Goal: Information Seeking & Learning: Learn about a topic

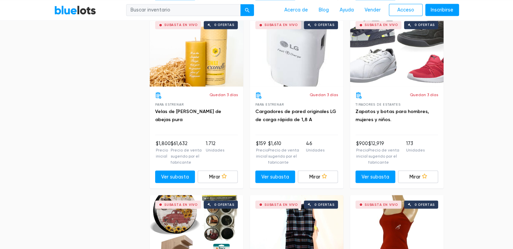
scroll to position [1079, 0]
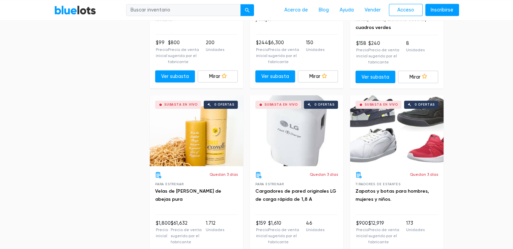
click at [385, 128] on div "Subasta en vivo 0 ofertas" at bounding box center [396, 130] width 93 height 71
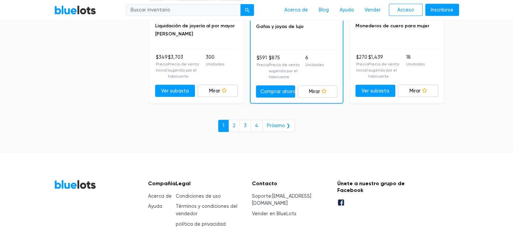
scroll to position [3238, 0]
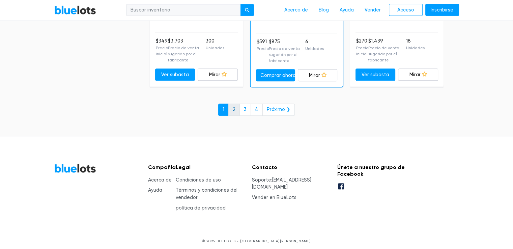
click at [235, 112] on font "2" at bounding box center [234, 110] width 3 height 6
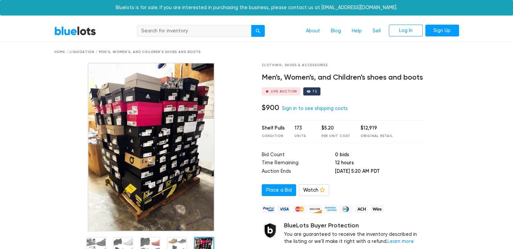
click at [205, 169] on img at bounding box center [151, 147] width 127 height 169
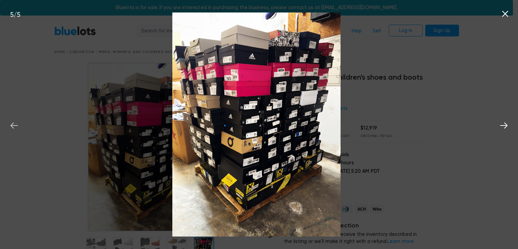
click at [19, 125] on icon at bounding box center [14, 125] width 10 height 10
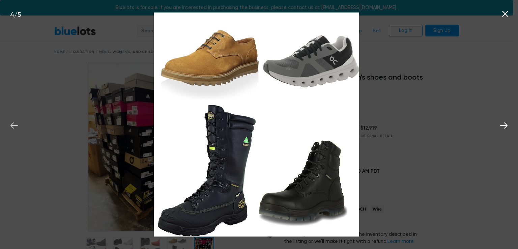
click at [19, 125] on button at bounding box center [14, 124] width 15 height 15
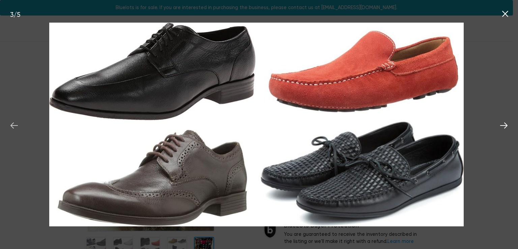
click at [19, 125] on button at bounding box center [14, 124] width 15 height 15
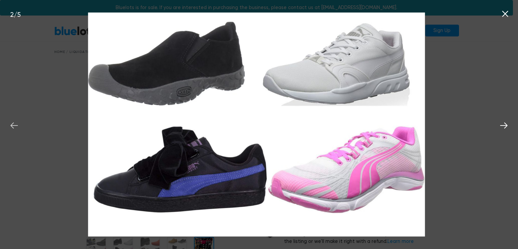
click at [19, 125] on button at bounding box center [14, 124] width 15 height 15
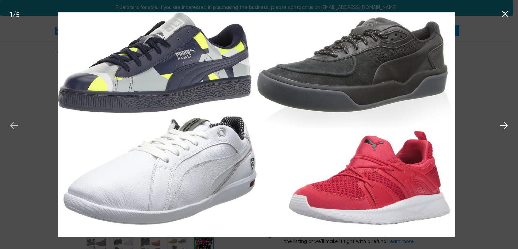
click at [19, 125] on button at bounding box center [14, 124] width 15 height 15
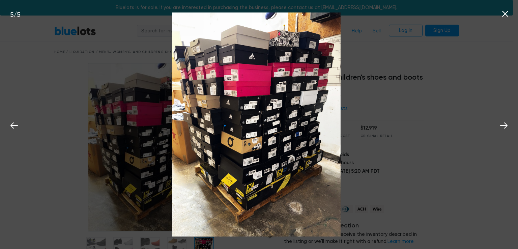
click at [505, 17] on icon at bounding box center [505, 14] width 10 height 10
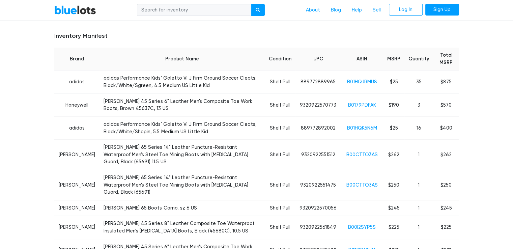
scroll to position [270, 0]
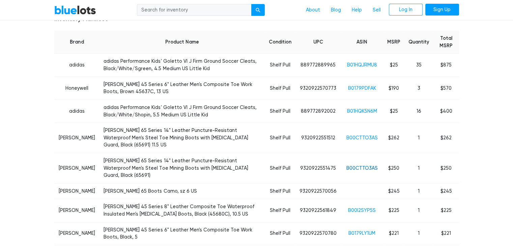
click at [370, 165] on link "B00CTTO3AS" at bounding box center [361, 168] width 31 height 6
click at [372, 88] on link "B0179PDFAK" at bounding box center [362, 88] width 28 height 6
click at [357, 165] on link "B00CTTO3AS" at bounding box center [361, 168] width 31 height 6
click at [363, 207] on link "B00I2SYP5S" at bounding box center [362, 210] width 28 height 6
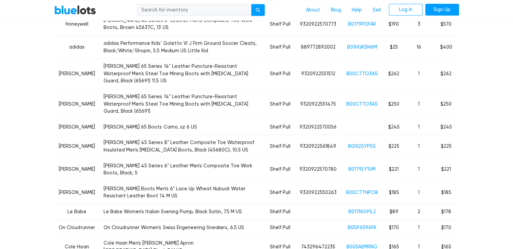
scroll to position [337, 0]
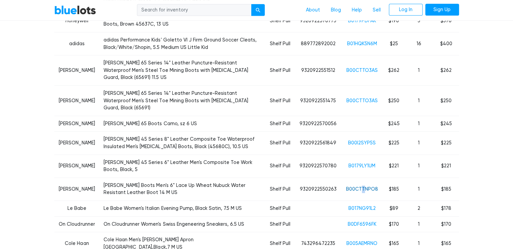
drag, startPoint x: 366, startPoint y: 170, endPoint x: 362, endPoint y: 165, distance: 5.6
click at [362, 177] on td "B00CTTNPO8" at bounding box center [362, 188] width 42 height 23
click at [361, 186] on link "B00CTTNPO8" at bounding box center [362, 189] width 32 height 6
click at [353, 240] on link "B005AEMRNO" at bounding box center [361, 243] width 31 height 6
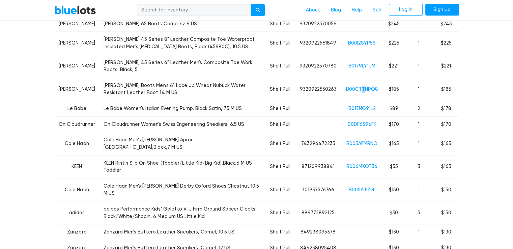
scroll to position [438, 0]
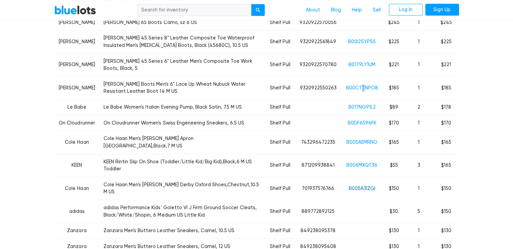
click at [359, 185] on link "B005A3IZGI" at bounding box center [362, 188] width 27 height 6
click at [366, 162] on link "B006MXQT36" at bounding box center [361, 165] width 31 height 6
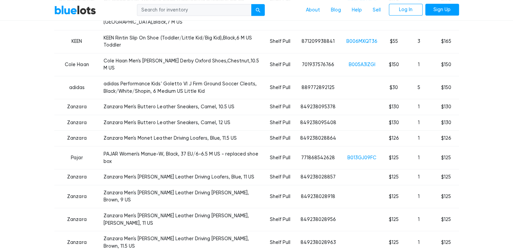
scroll to position [573, 0]
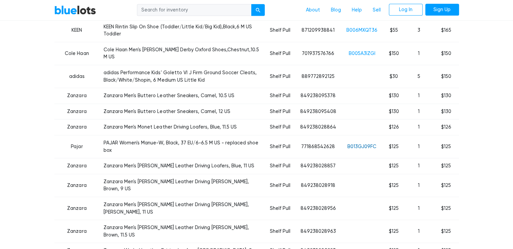
click at [360, 144] on link "B013GJ09FC" at bounding box center [361, 147] width 29 height 6
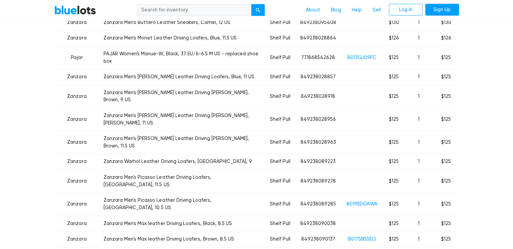
scroll to position [674, 0]
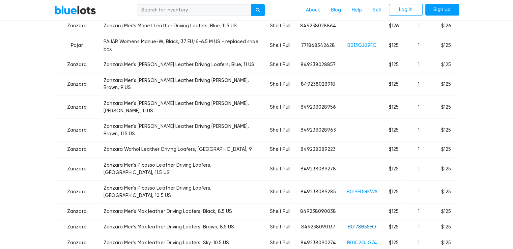
click at [359, 224] on link "B017SB55EO" at bounding box center [362, 227] width 28 height 6
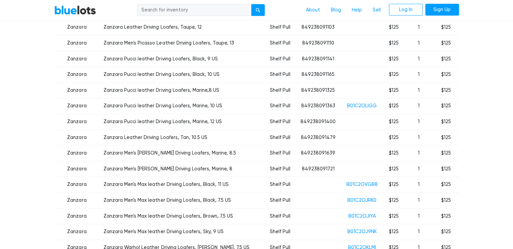
scroll to position [910, 0]
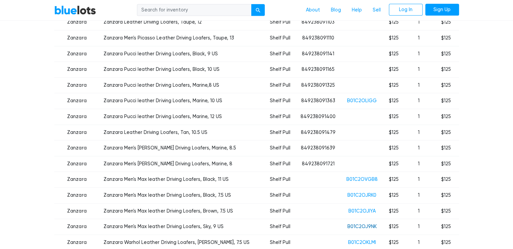
click at [364, 224] on link "B01C2OJ9NK" at bounding box center [361, 227] width 29 height 6
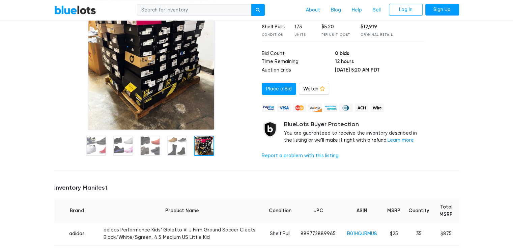
scroll to position [34, 0]
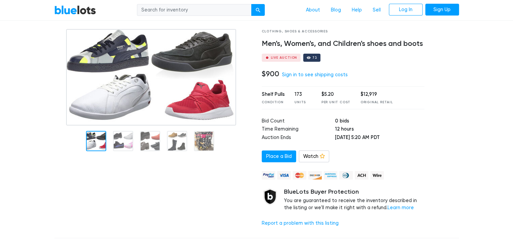
click at [96, 143] on div at bounding box center [96, 141] width 20 height 20
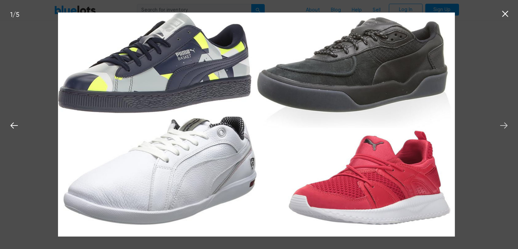
click at [504, 124] on icon at bounding box center [504, 125] width 10 height 10
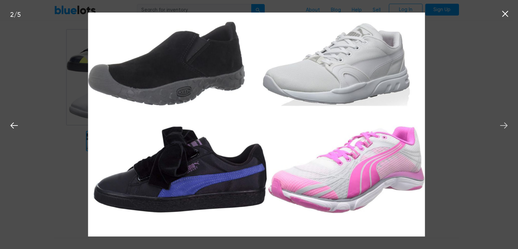
click at [506, 124] on icon at bounding box center [503, 125] width 7 height 6
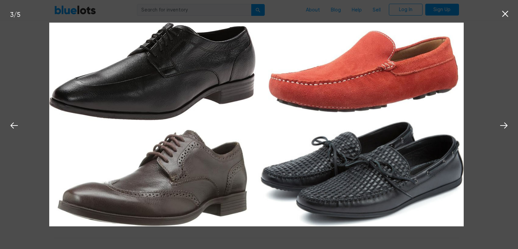
click at [506, 14] on icon at bounding box center [505, 14] width 10 height 10
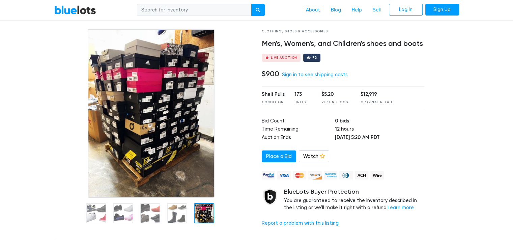
drag, startPoint x: 278, startPoint y: 73, endPoint x: 260, endPoint y: 75, distance: 17.3
click at [260, 75] on div "Clothing, Shoes & Accessories Men's, Women's, and Children's shoes and boots Li…" at bounding box center [343, 130] width 173 height 203
drag, startPoint x: 319, startPoint y: 95, endPoint x: 332, endPoint y: 96, distance: 13.6
click at [332, 96] on div "Shelf Pulls Condition 173 Units $5.20 Per Unit Cost $12,919 Original Retail" at bounding box center [343, 97] width 163 height 23
drag, startPoint x: 291, startPoint y: 93, endPoint x: 300, endPoint y: 94, distance: 9.2
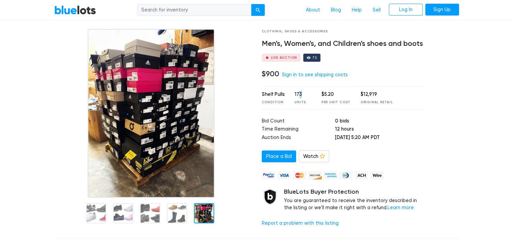
click at [300, 94] on div "173" at bounding box center [302, 94] width 17 height 7
drag, startPoint x: 356, startPoint y: 94, endPoint x: 376, endPoint y: 96, distance: 20.0
click at [376, 96] on div "Shelf Pulls Condition 173 Units $5.20 Per Unit Cost $12,919 Original Retail" at bounding box center [343, 97] width 163 height 23
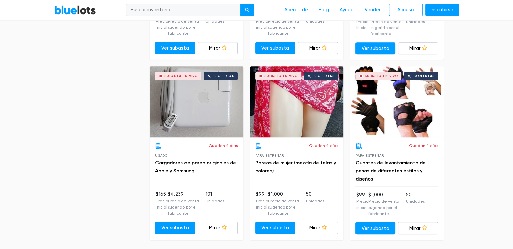
scroll to position [2967, 0]
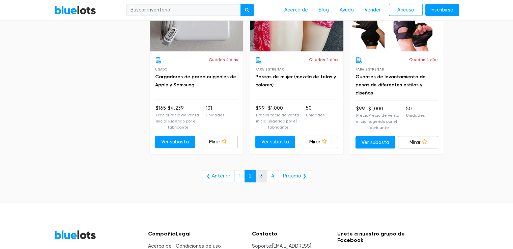
click at [263, 178] on link "3" at bounding box center [261, 176] width 11 height 12
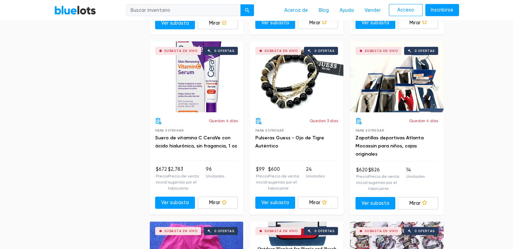
scroll to position [1652, 0]
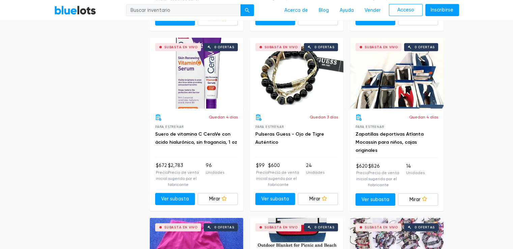
drag, startPoint x: 232, startPoint y: 162, endPoint x: 500, endPoint y: 130, distance: 269.7
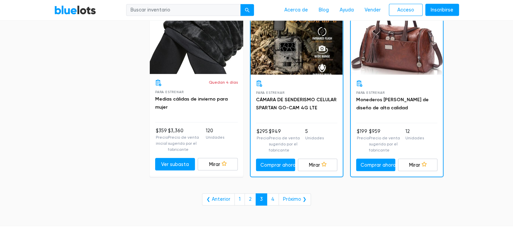
scroll to position [3035, 0]
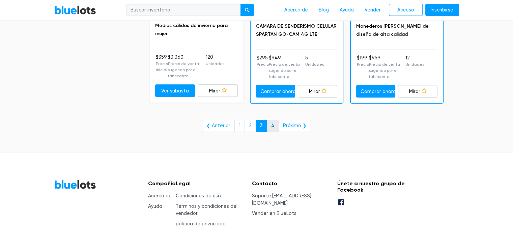
click at [272, 123] on font "4" at bounding box center [272, 126] width 3 height 6
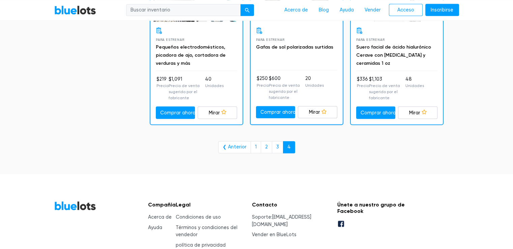
scroll to position [1055, 0]
